Goal: Transaction & Acquisition: Purchase product/service

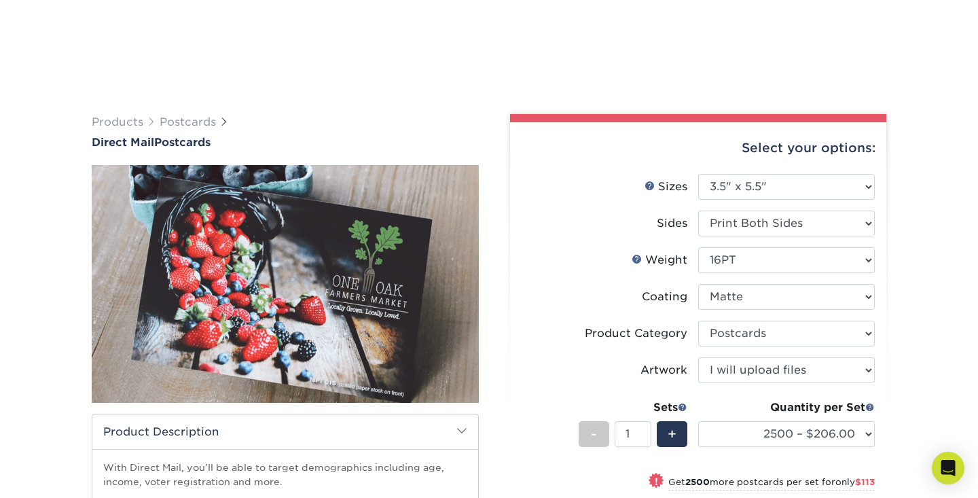
select select "3.50x5.50"
select select "9b7272e0-d6c8-4c3c-8e97-d3a1bcdab858"
select select "upload"
select select "2500 – $206.00"
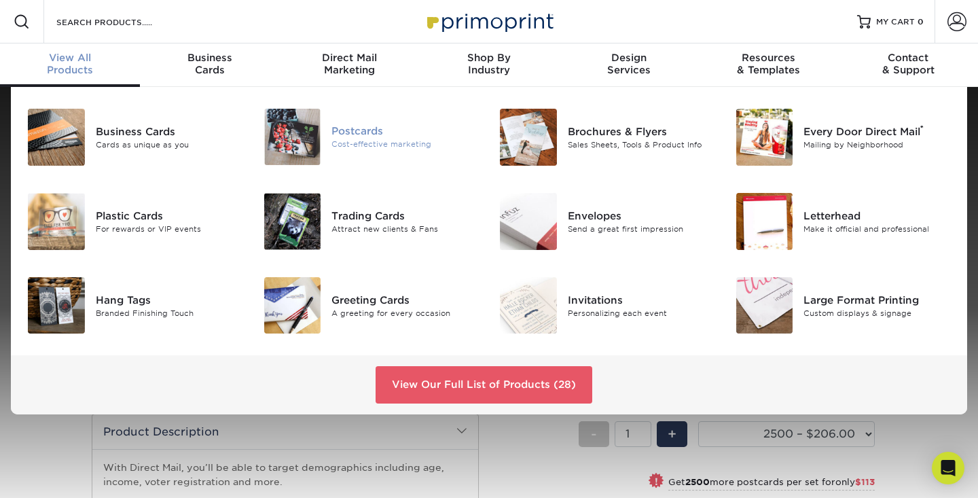
click at [379, 137] on div "Postcards" at bounding box center [404, 131] width 147 height 15
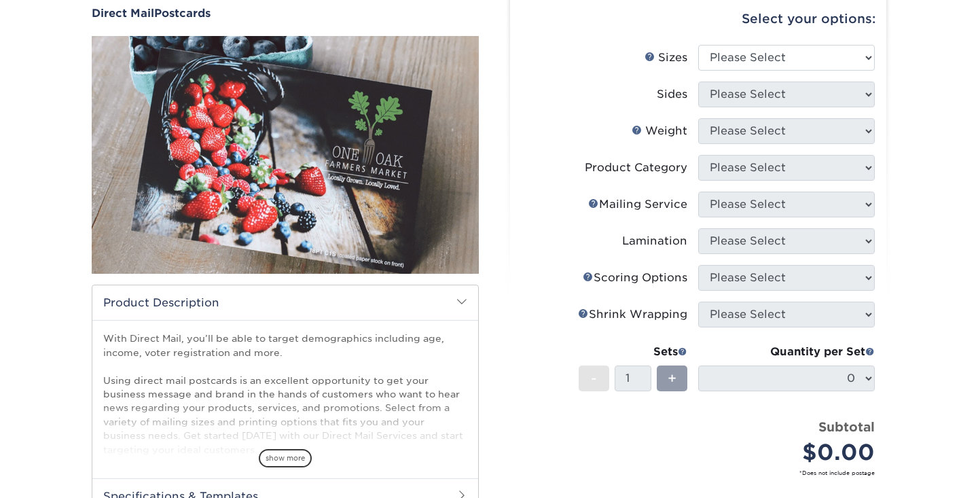
scroll to position [162, 0]
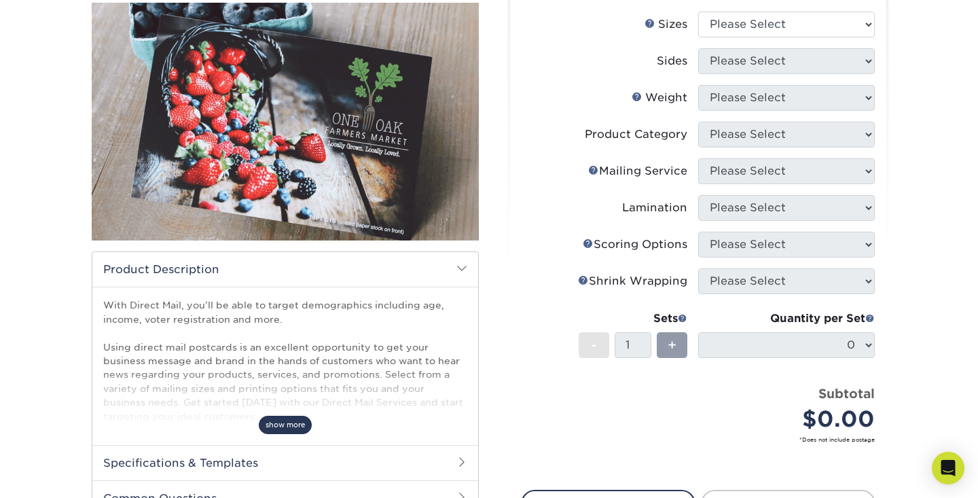
click at [287, 425] on span "show more" at bounding box center [285, 425] width 53 height 18
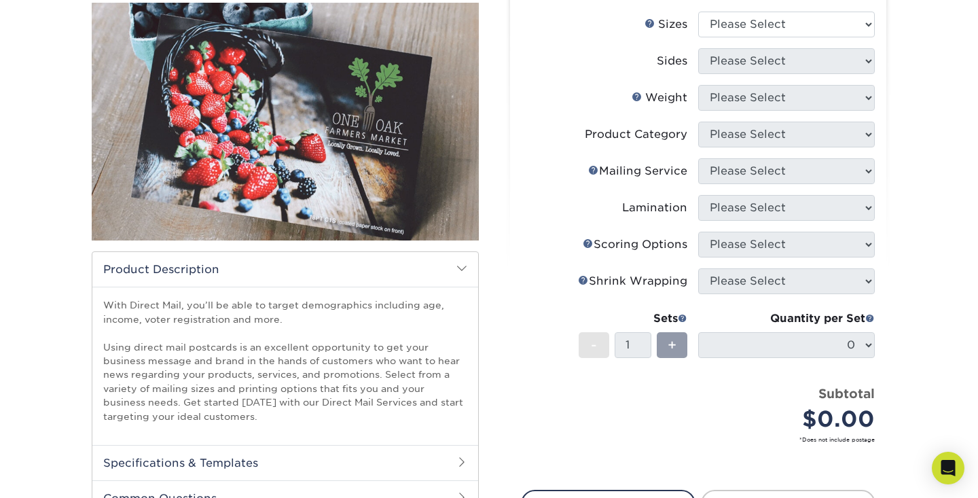
scroll to position [230, 0]
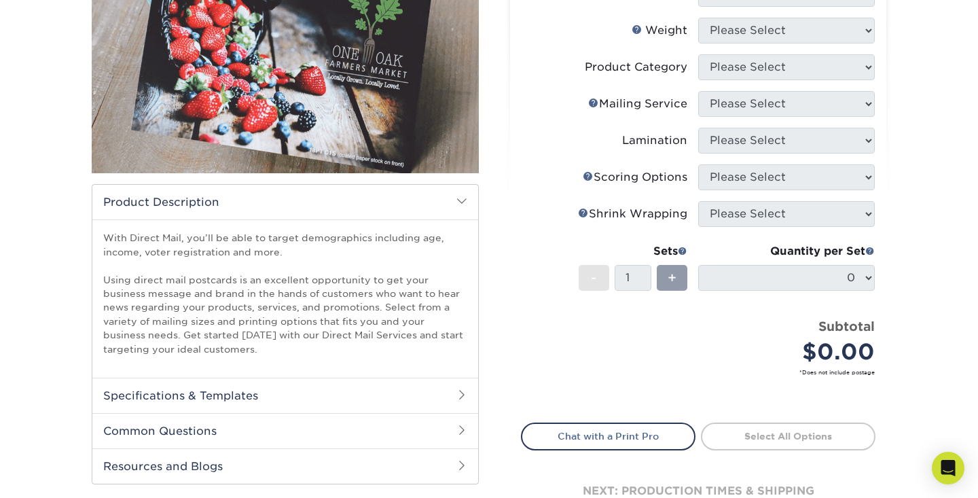
click at [309, 382] on h2 "Specifications & Templates" at bounding box center [285, 395] width 386 height 35
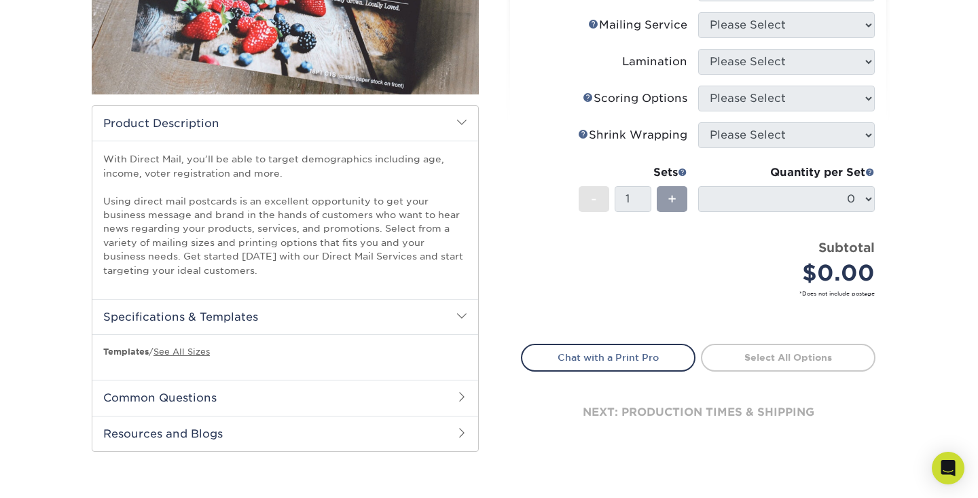
click at [230, 391] on h2 "Common Questions" at bounding box center [285, 397] width 386 height 35
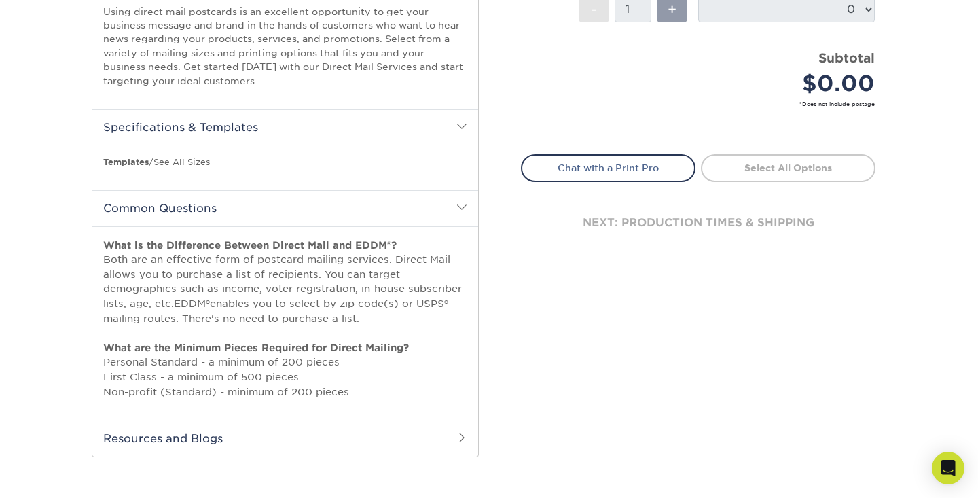
scroll to position [503, 0]
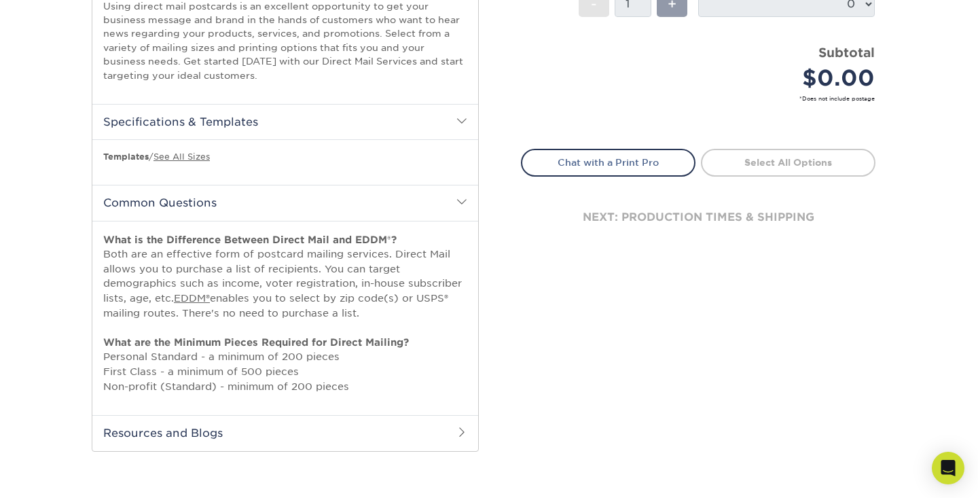
click at [235, 424] on h2 "Resources and Blogs" at bounding box center [285, 432] width 386 height 35
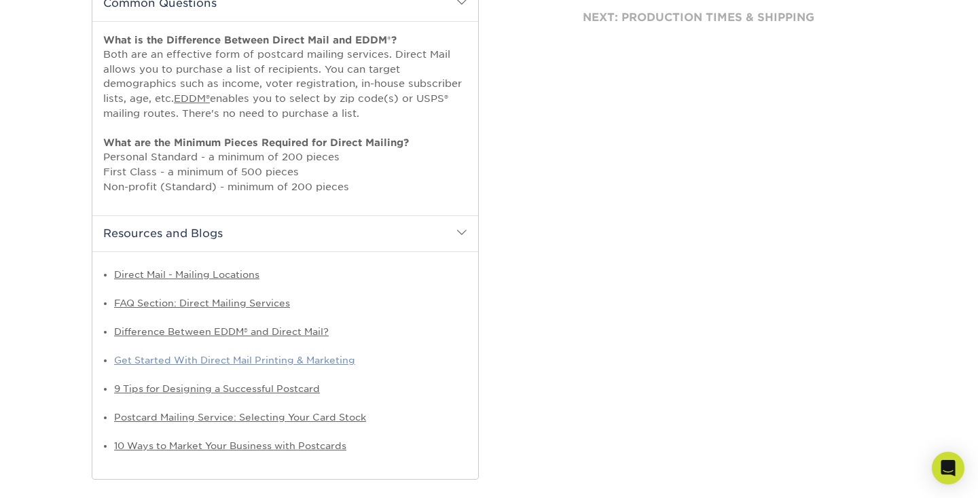
scroll to position [704, 0]
click at [312, 353] on link "Get Started With Direct Mail Printing & Marketing" at bounding box center [234, 358] width 241 height 11
click at [215, 382] on link "9 Tips for Designing a Successful Postcard" at bounding box center [217, 387] width 206 height 11
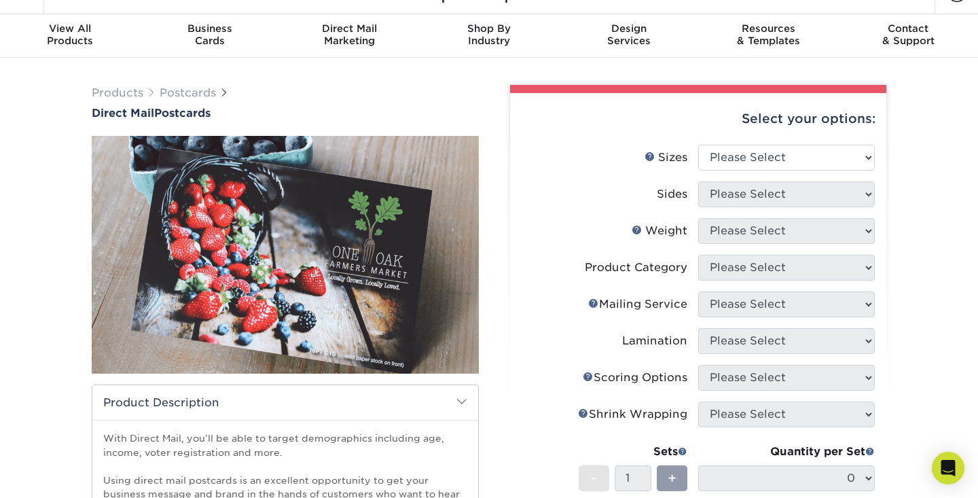
scroll to position [35, 0]
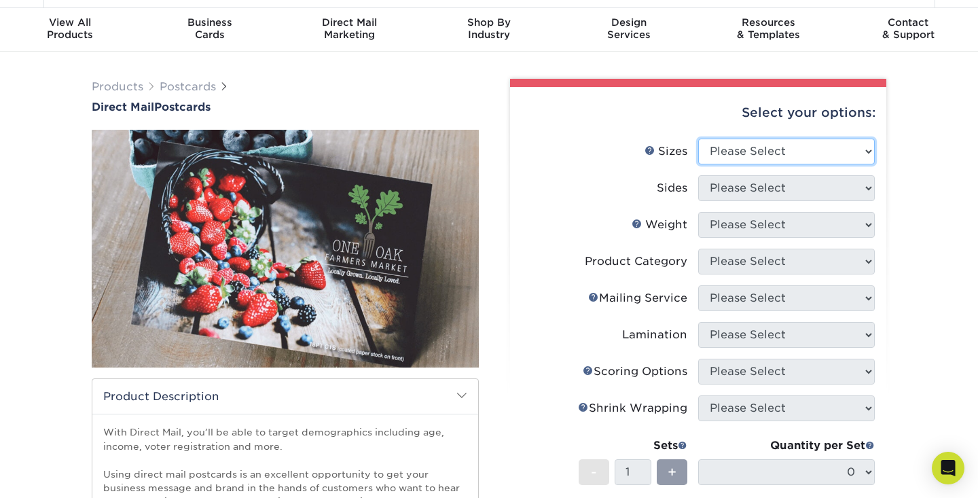
select select "4.00x8.50"
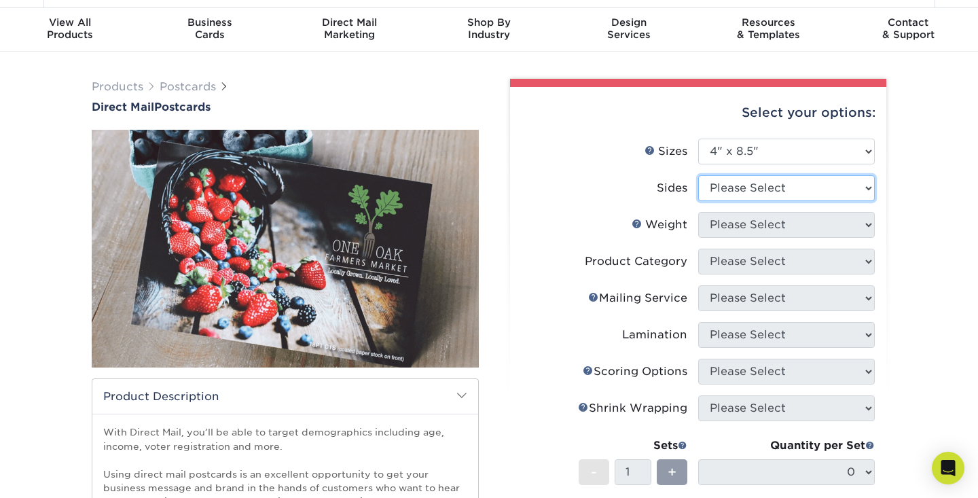
select select "13abbda7-1d64-4f25-8bb2-c179b224825d"
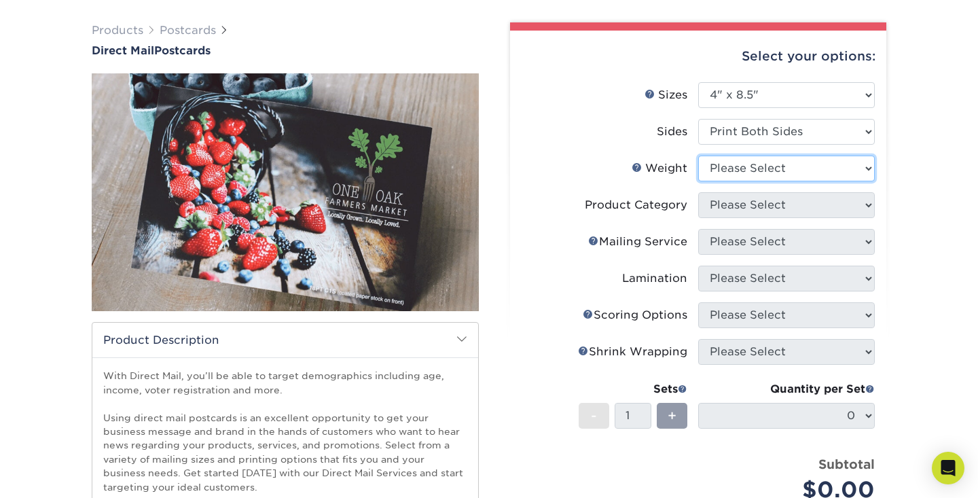
scroll to position [155, 0]
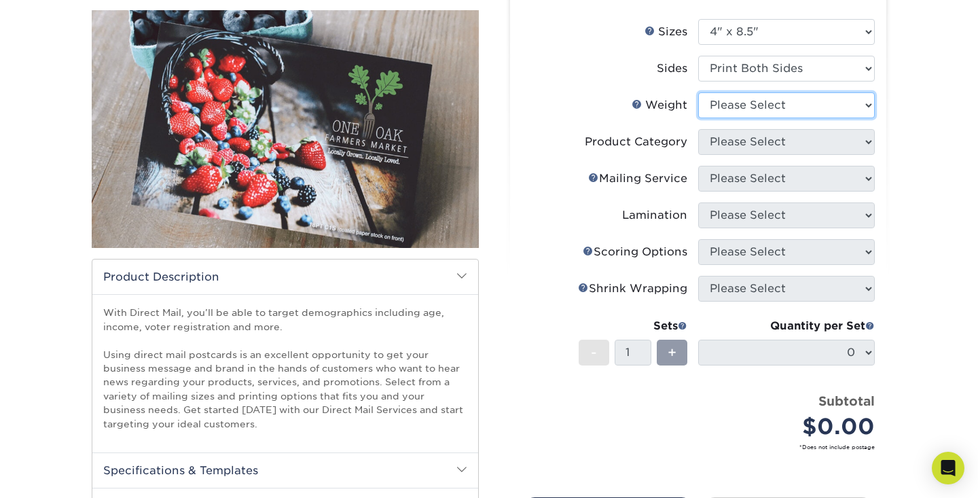
select select "14PT"
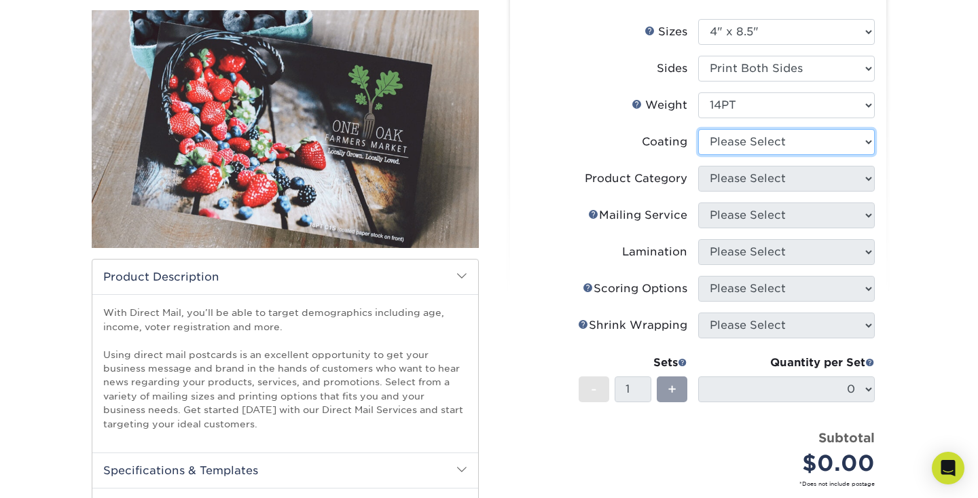
select select "ae367451-b2b8-45df-a344-0f05b6a12993"
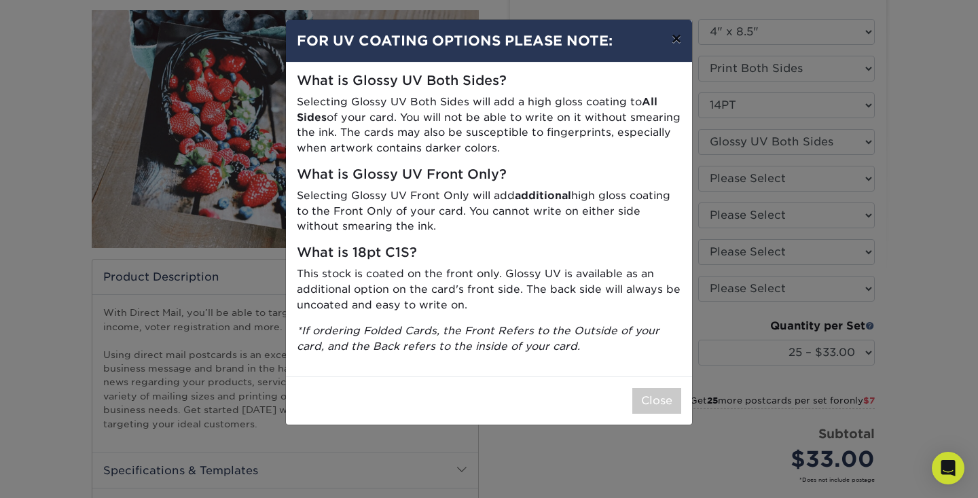
click at [679, 41] on button "×" at bounding box center [676, 39] width 31 height 38
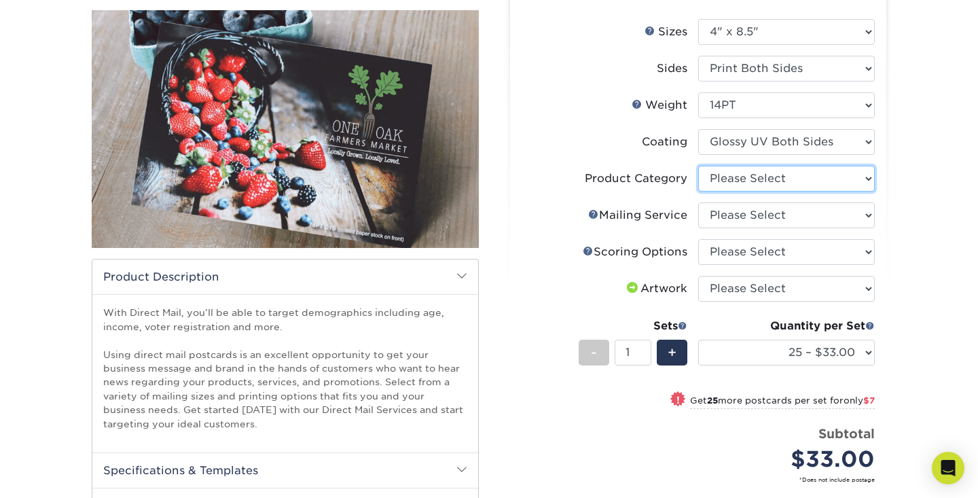
select select "9b7272e0-d6c8-4c3c-8e97-d3a1bcdab858"
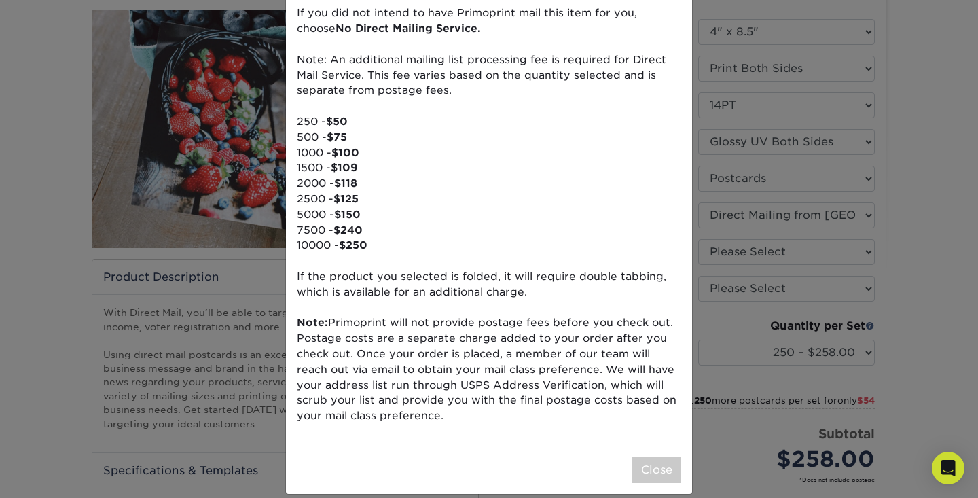
scroll to position [113, 0]
click at [655, 458] on button "Close" at bounding box center [656, 471] width 49 height 26
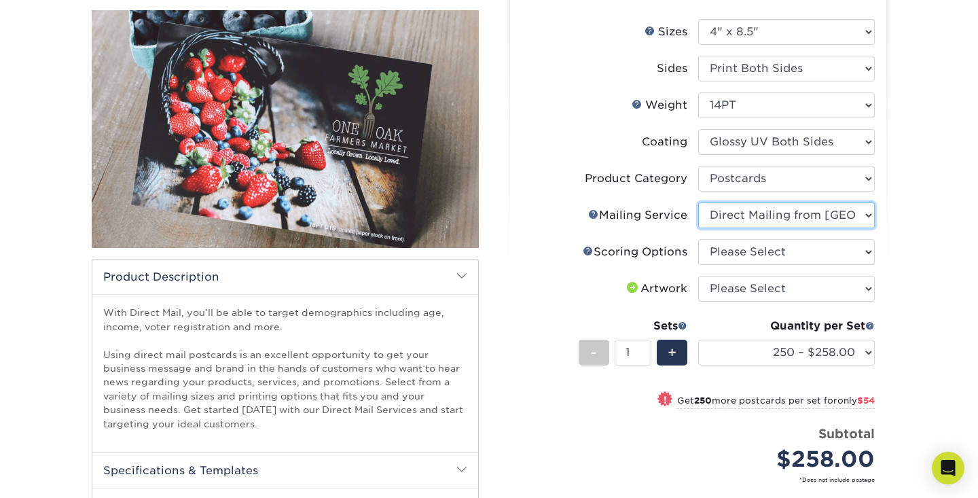
select select "d3cc0d54-e72f-41ce-80c5-e8486bf2cdb8"
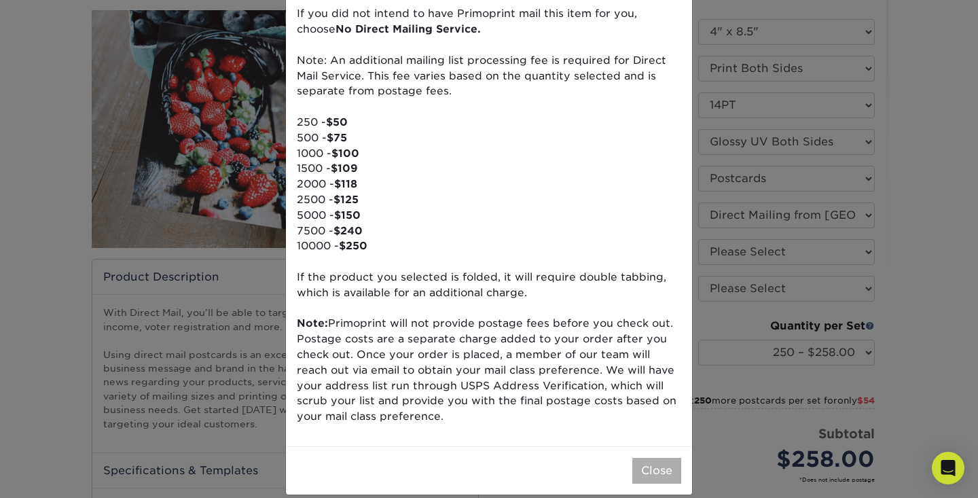
click at [658, 458] on button "Close" at bounding box center [656, 471] width 49 height 26
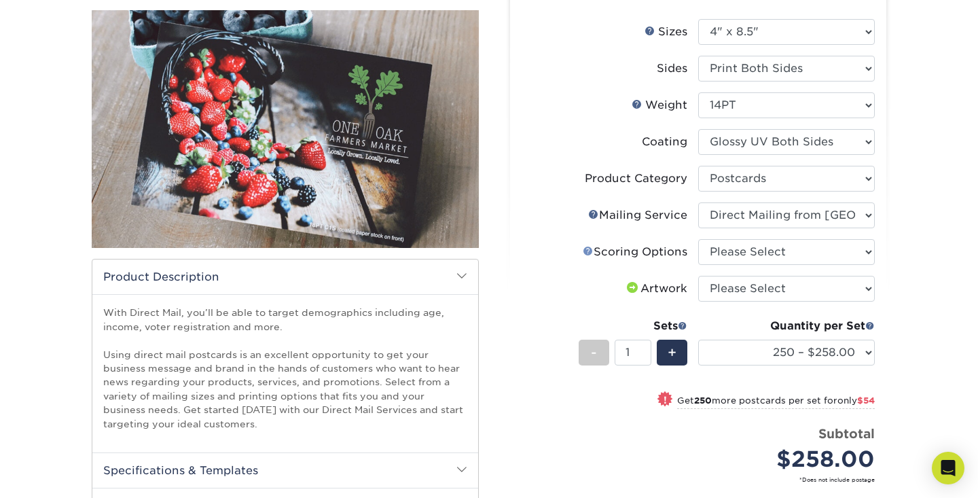
click at [586, 251] on link "Scoring Help" at bounding box center [588, 250] width 11 height 11
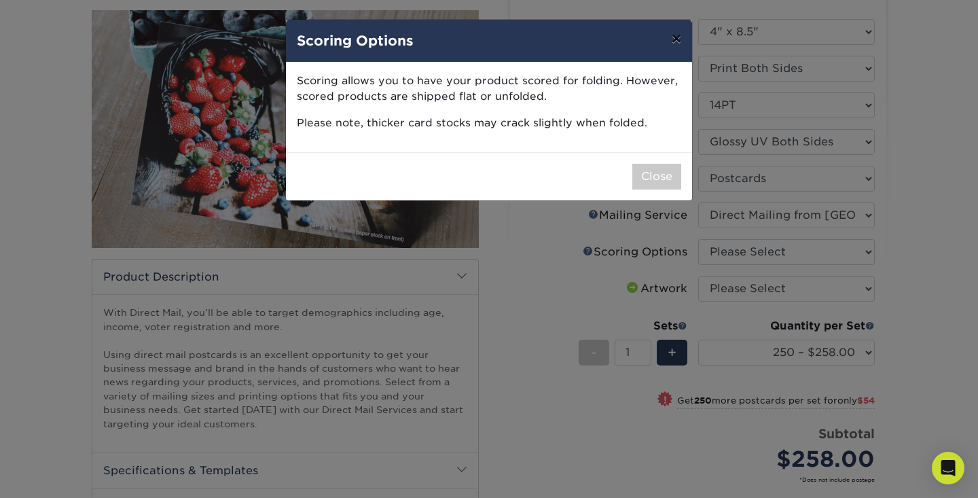
click at [668, 44] on button "×" at bounding box center [676, 39] width 31 height 38
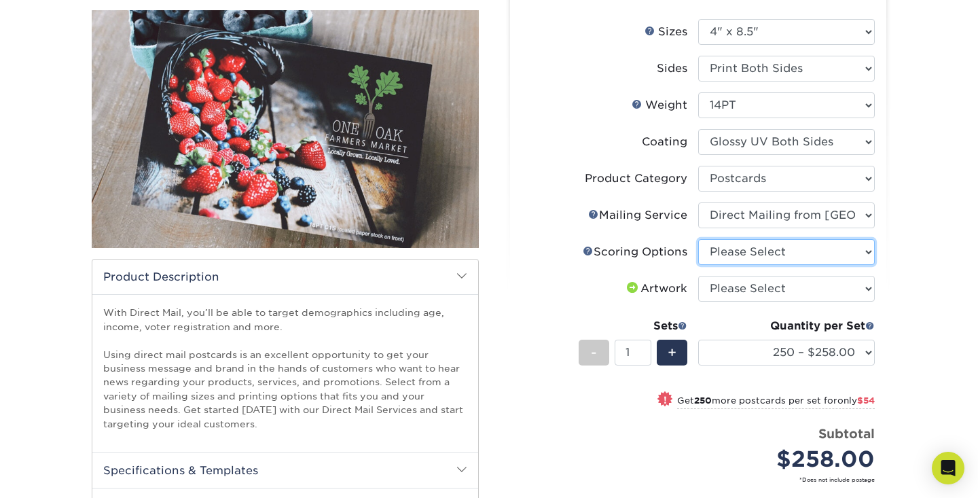
select select "16ebe401-5398-422d-8cb0-f3adbb82deb5"
select select "upload"
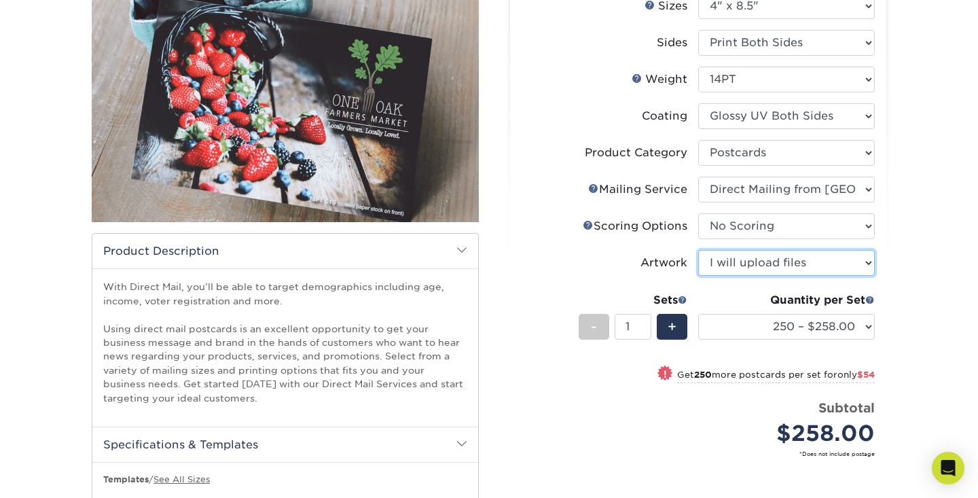
scroll to position [181, 0]
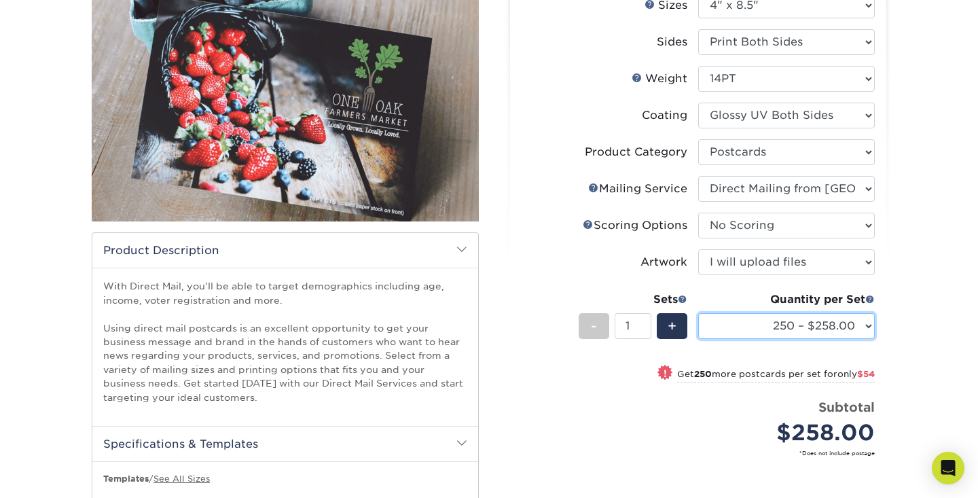
select select "500 – $312.00"
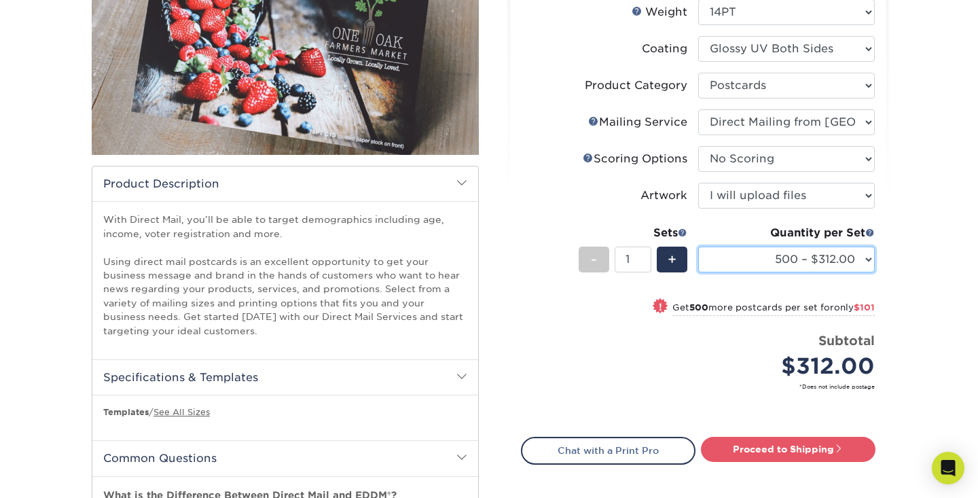
scroll to position [247, 0]
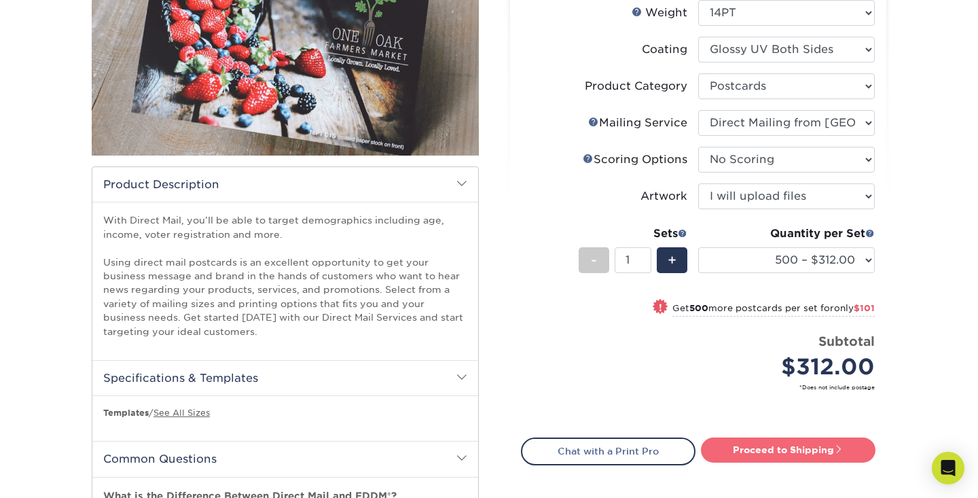
click at [764, 448] on link "Proceed to Shipping" at bounding box center [788, 449] width 175 height 24
type input "Set 1"
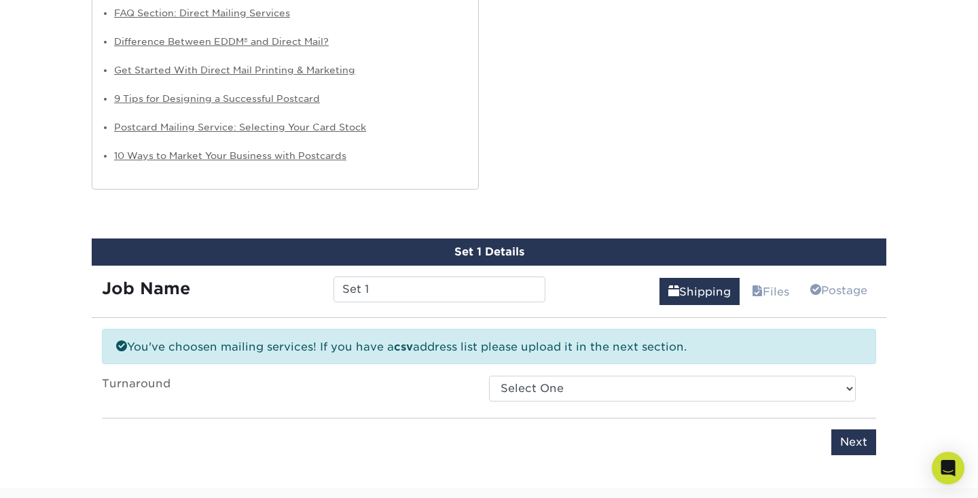
scroll to position [1108, 0]
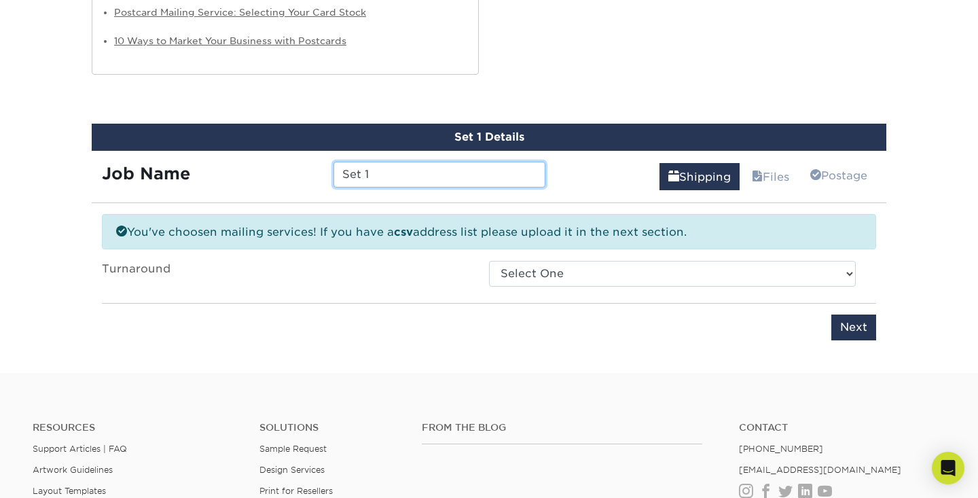
drag, startPoint x: 386, startPoint y: 164, endPoint x: 323, endPoint y: 163, distance: 62.5
click at [323, 163] on div "Set 1" at bounding box center [439, 175] width 232 height 26
type input "Postcard Campaign_mosaic apps"
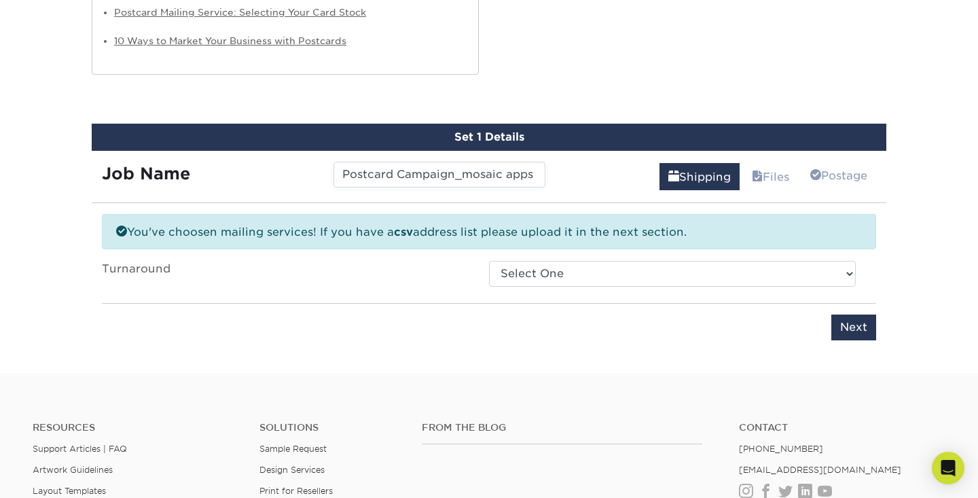
click at [244, 336] on div "You've choosen mailing services! If you have a csv address list please upload i…" at bounding box center [489, 285] width 774 height 143
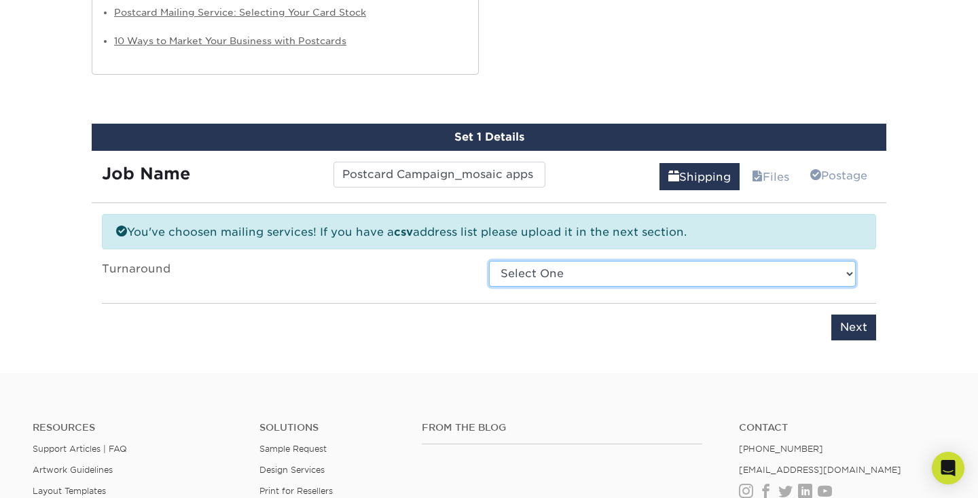
select select "d9601d7b-b9a9-4d3e-b7bc-fdcf41f3e417"
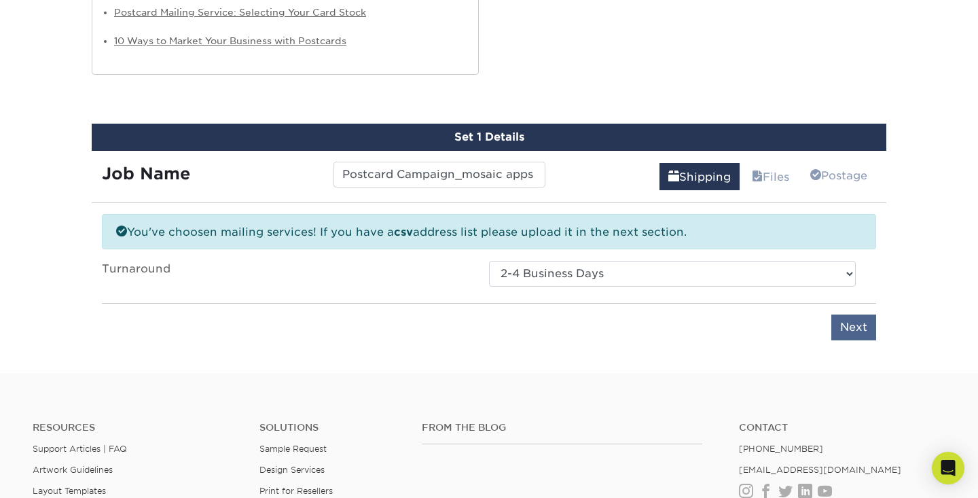
click at [862, 315] on input "Next" at bounding box center [853, 328] width 45 height 26
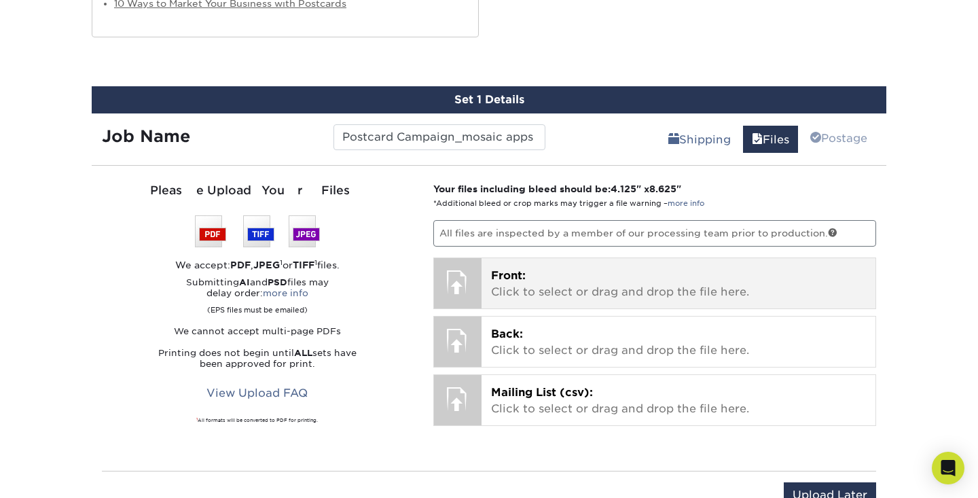
scroll to position [1145, 0]
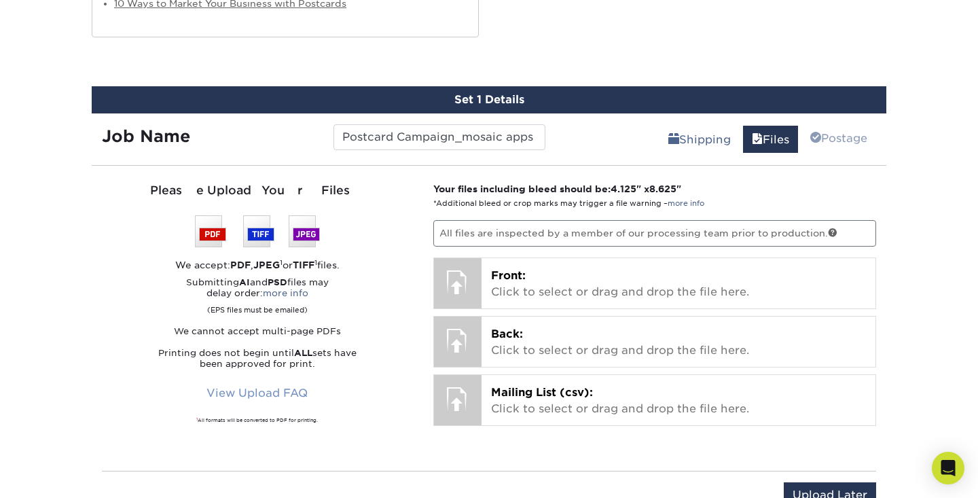
click at [297, 386] on link "View Upload FAQ" at bounding box center [257, 393] width 119 height 26
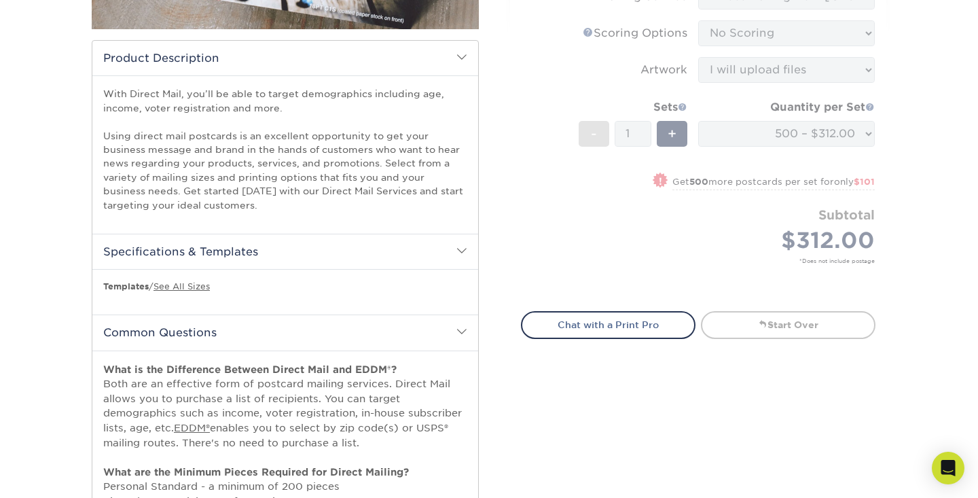
scroll to position [404, 0]
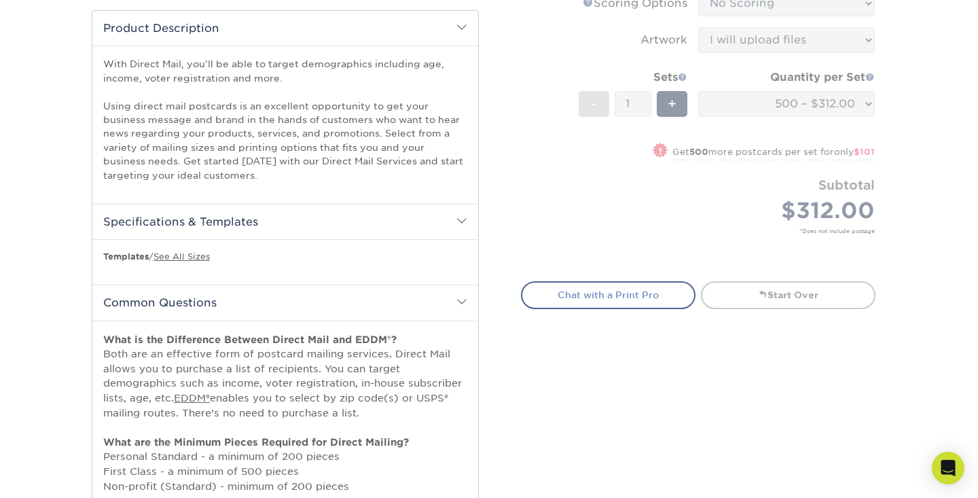
click at [616, 300] on link "Chat with a Print Pro" at bounding box center [608, 294] width 175 height 27
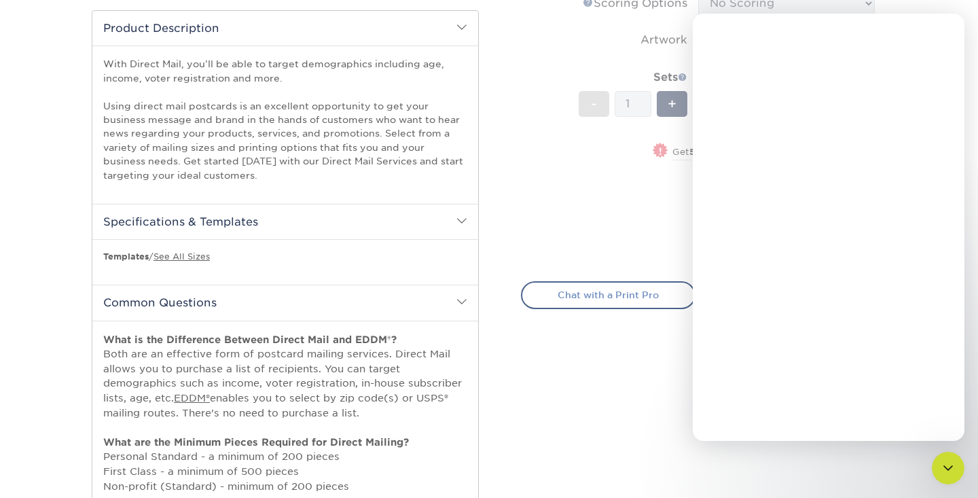
scroll to position [0, 0]
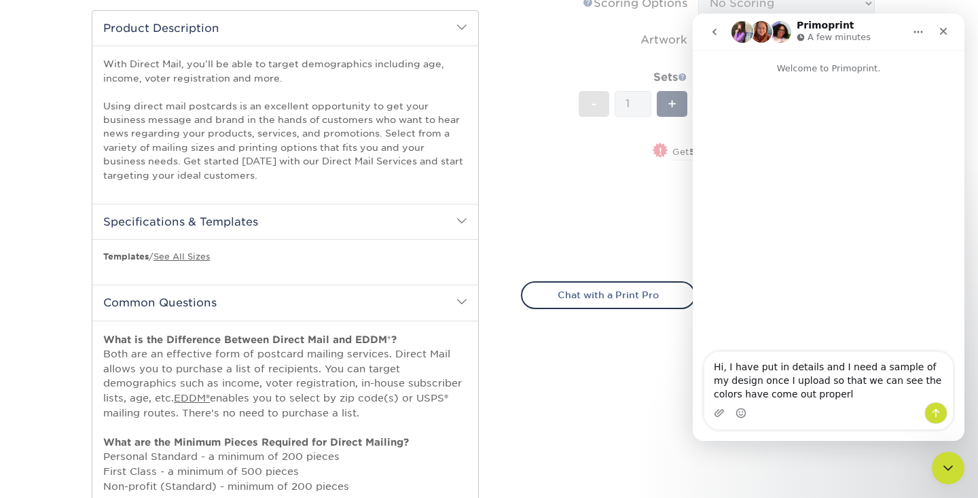
type textarea "Hi, I have put in details and I need a sample of my design once I upload so tha…"
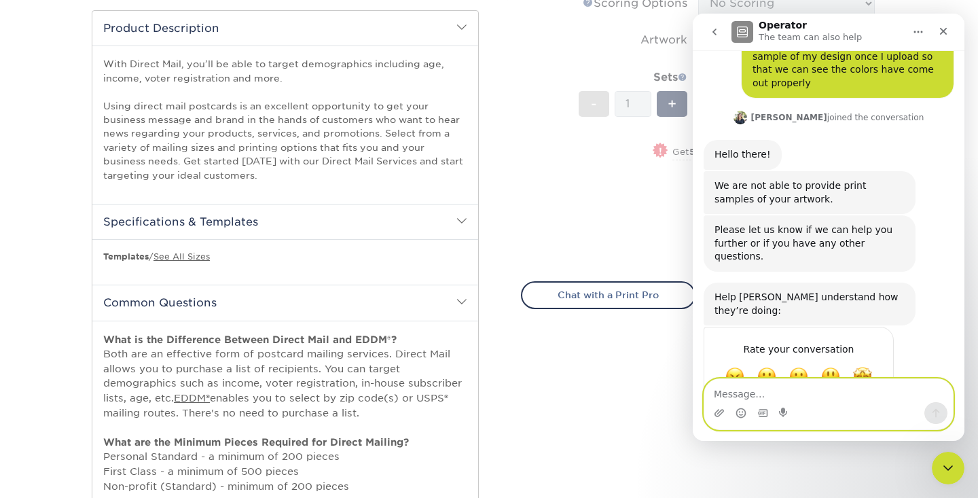
scroll to position [62, 0]
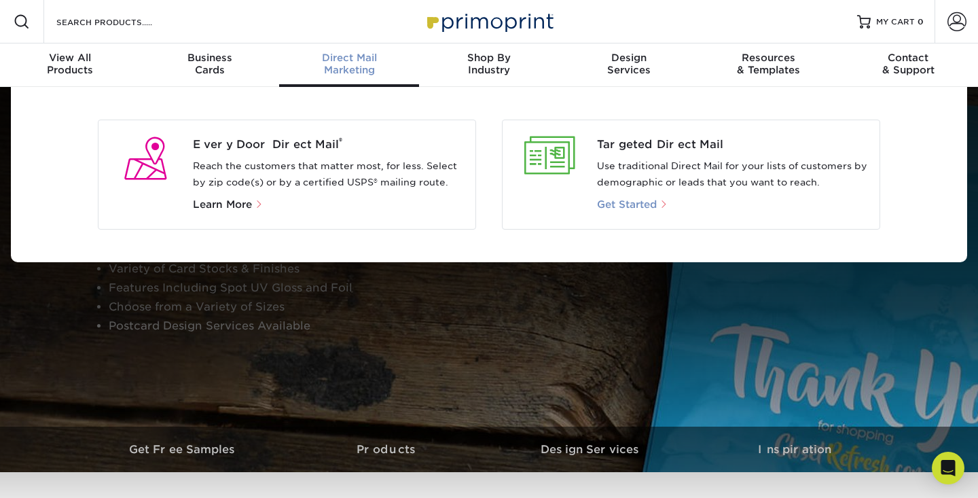
click at [618, 206] on span "Get Started" at bounding box center [627, 204] width 60 height 12
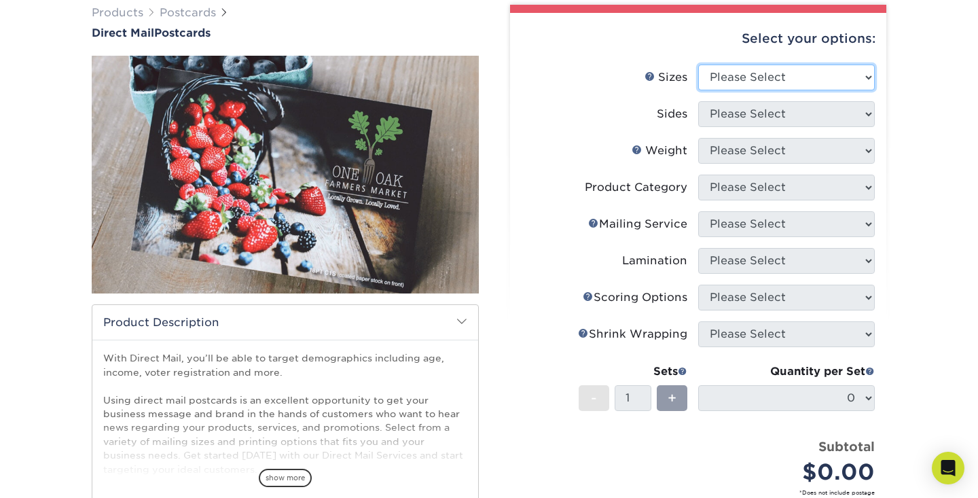
scroll to position [168, 0]
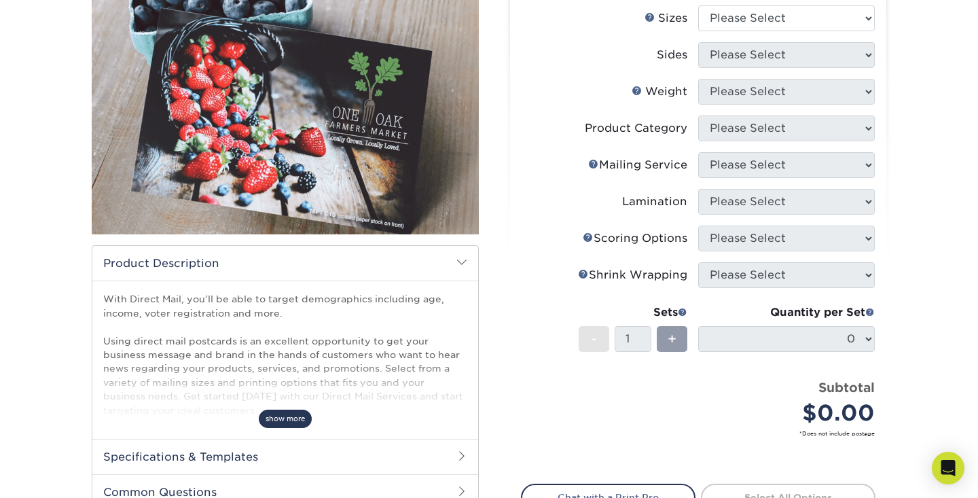
click at [283, 416] on span "show more" at bounding box center [285, 419] width 53 height 18
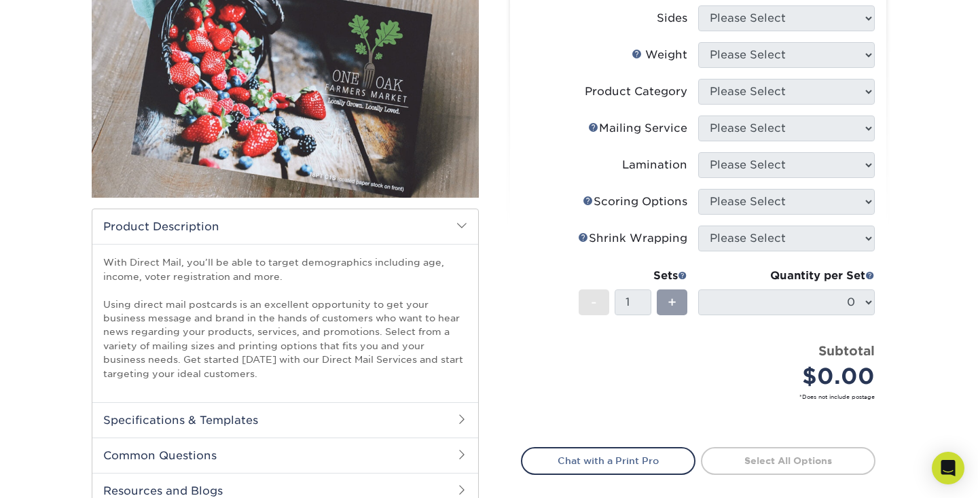
scroll to position [221, 0]
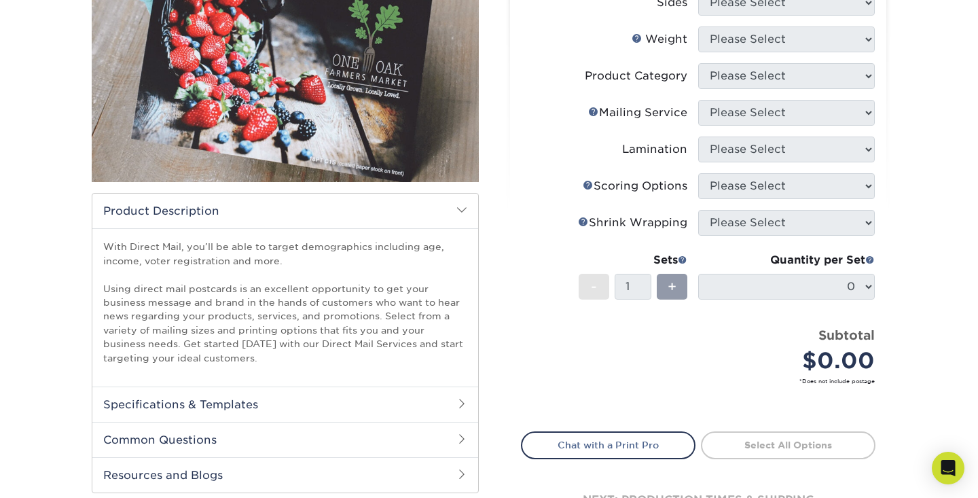
click at [456, 391] on h2 "Specifications & Templates" at bounding box center [285, 404] width 386 height 35
click at [194, 436] on link "See All Sizes" at bounding box center [182, 439] width 56 height 10
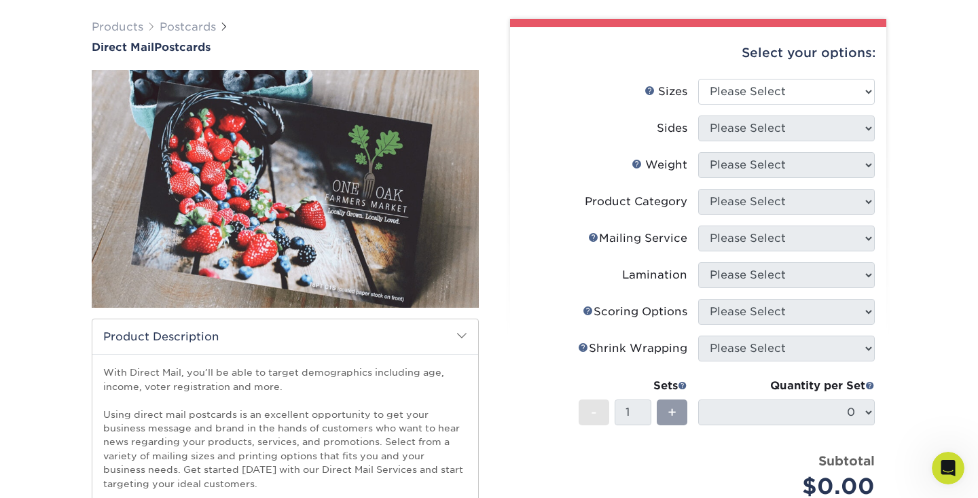
scroll to position [0, 0]
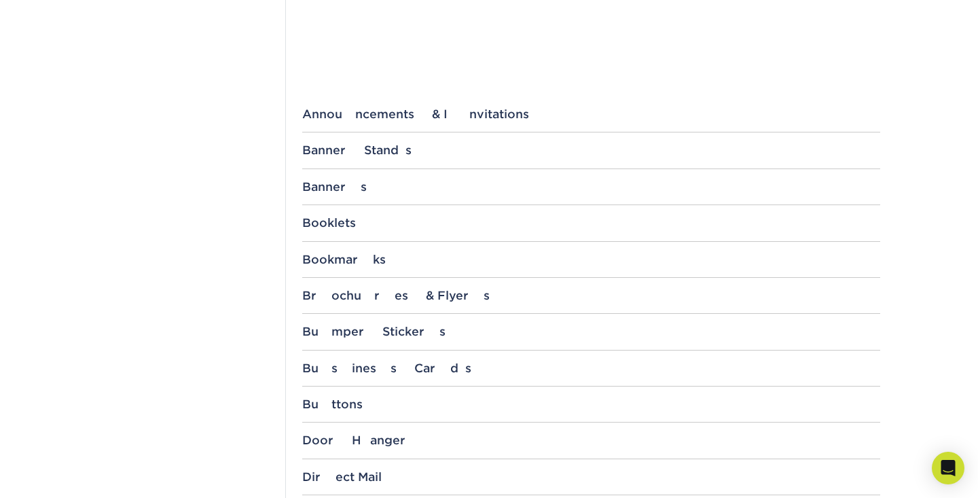
scroll to position [493, 0]
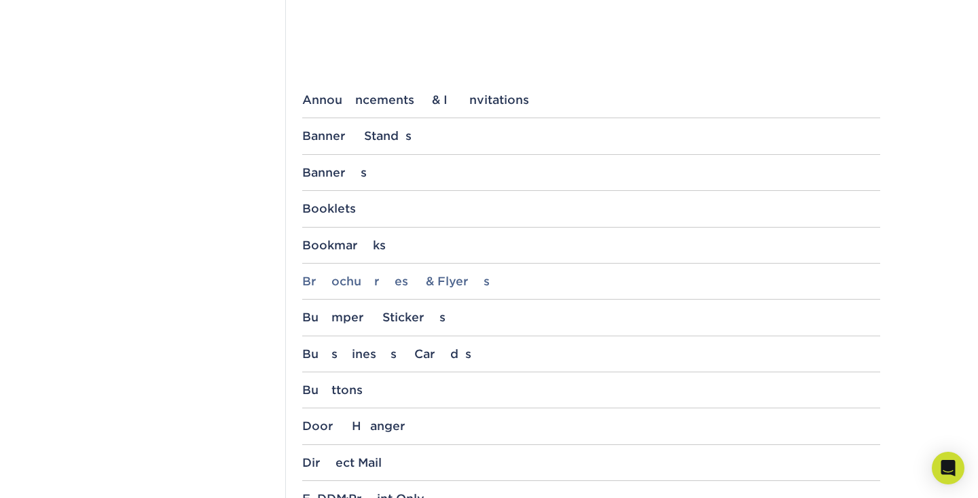
click at [372, 274] on div "Brochures & Flyers" at bounding box center [591, 281] width 578 height 14
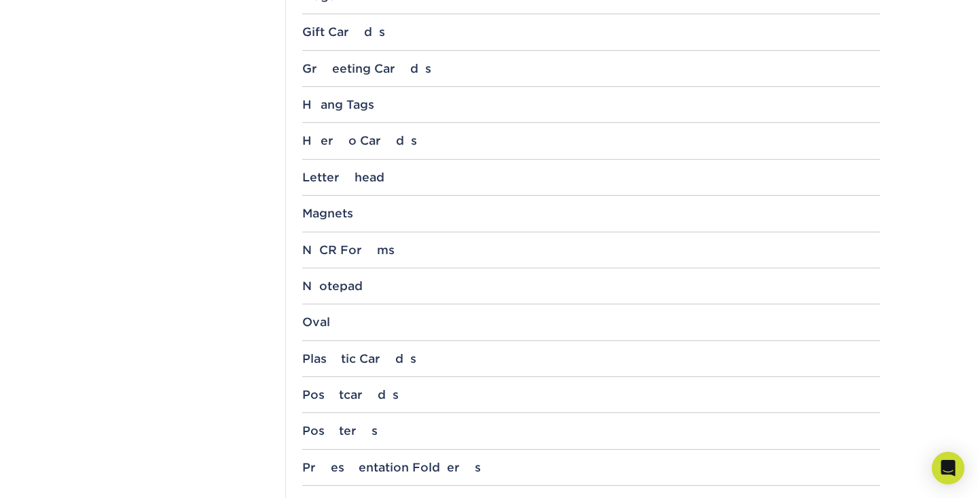
scroll to position [3875, 0]
click at [331, 388] on div "Postcards" at bounding box center [591, 395] width 578 height 14
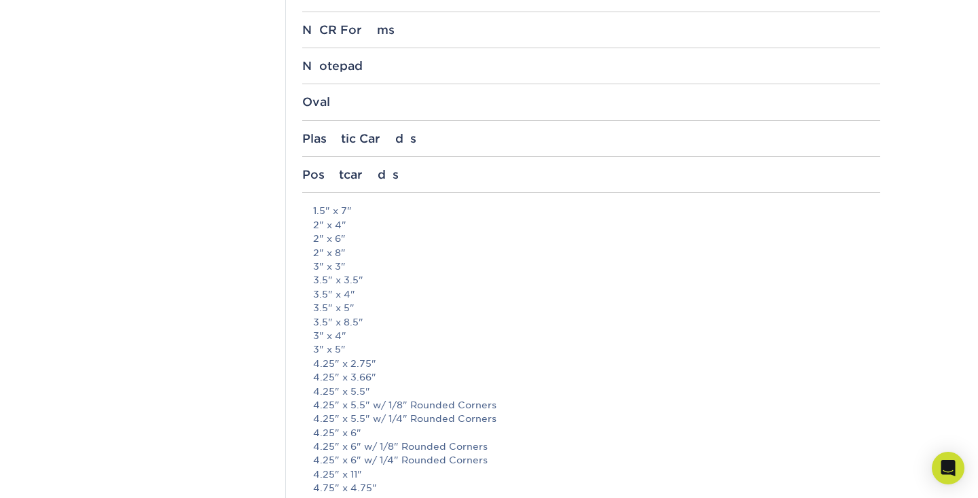
scroll to position [4096, 0]
click at [428, 398] on link "4.25" x 5.5" w/ 1/8" Rounded Corners" at bounding box center [404, 403] width 183 height 11
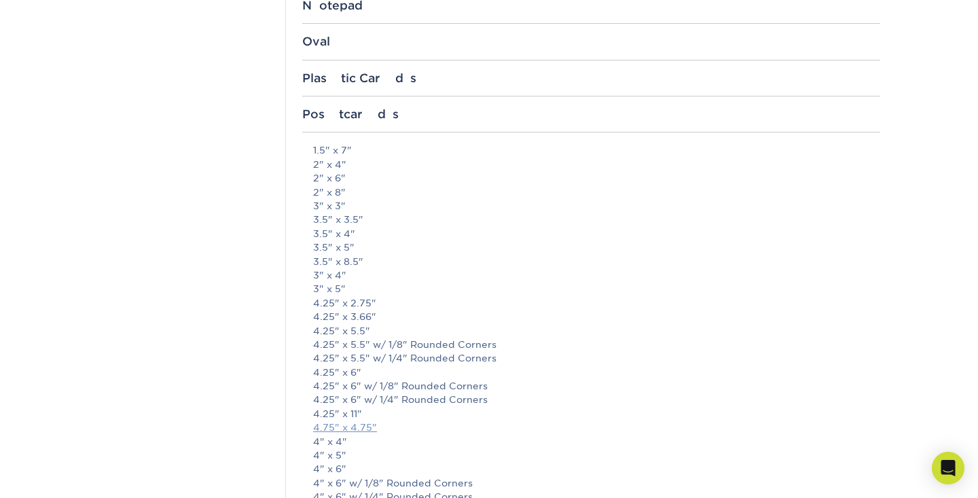
scroll to position [4140, 0]
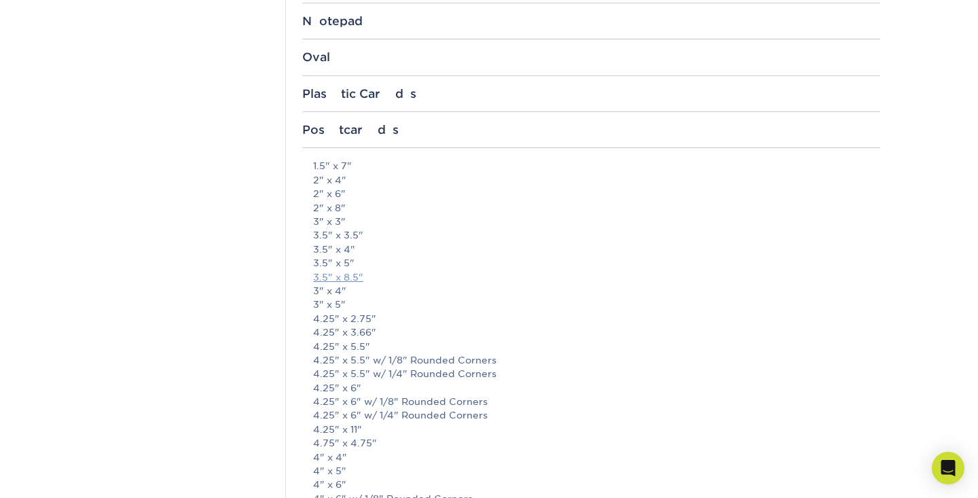
click at [351, 272] on link "3.5" x 8.5"" at bounding box center [338, 277] width 50 height 11
click at [346, 257] on link "3.5" x 5"" at bounding box center [333, 262] width 41 height 11
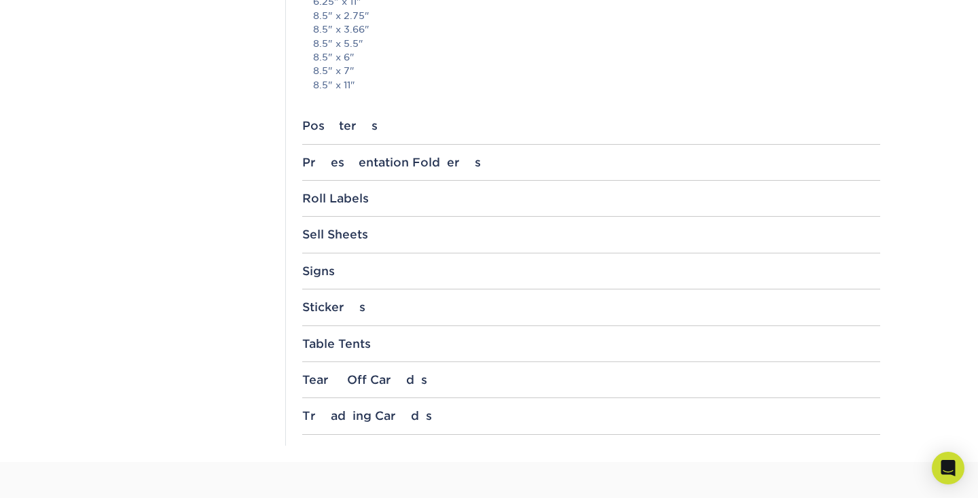
scroll to position [5081, 0]
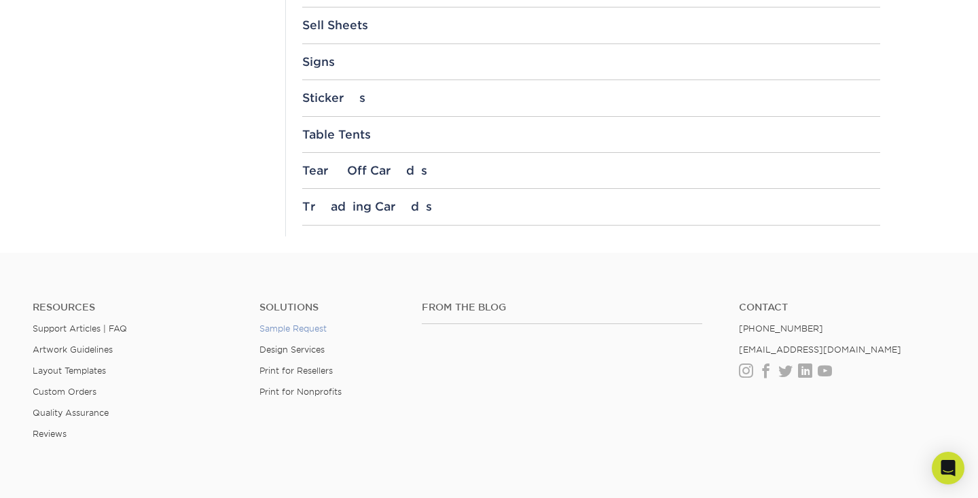
click at [306, 323] on link "Sample Request" at bounding box center [292, 328] width 67 height 10
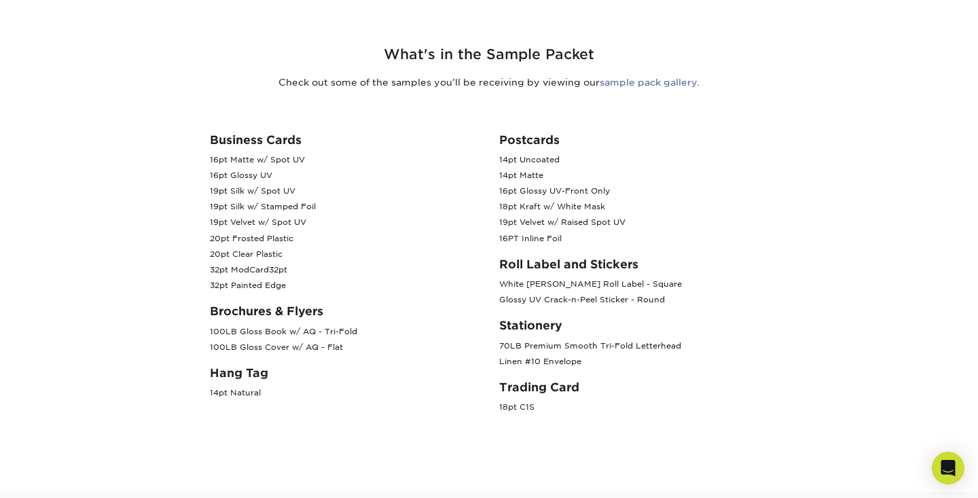
scroll to position [517, 0]
